Goal: Check status

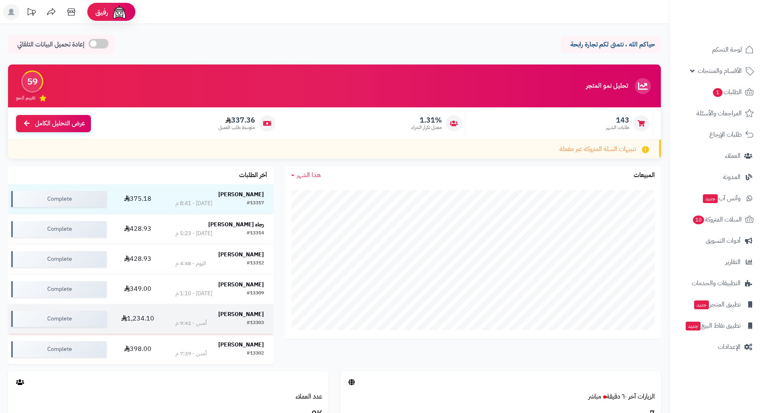
click at [258, 316] on strong "[PERSON_NAME]" at bounding box center [241, 314] width 46 height 8
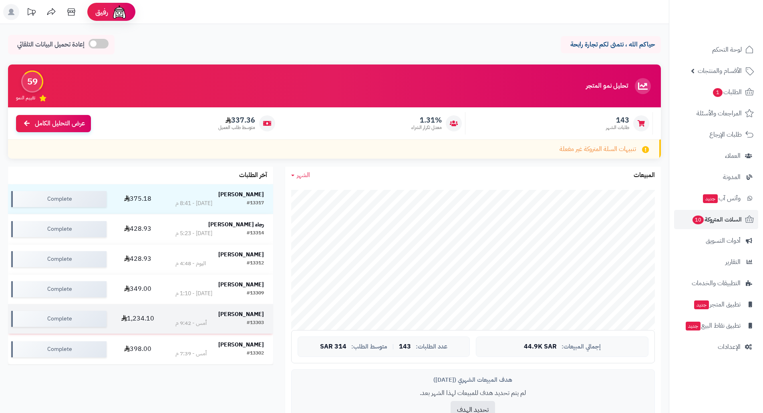
click at [142, 317] on td "1,234.10" at bounding box center [138, 319] width 57 height 30
